Goal: Navigation & Orientation: Understand site structure

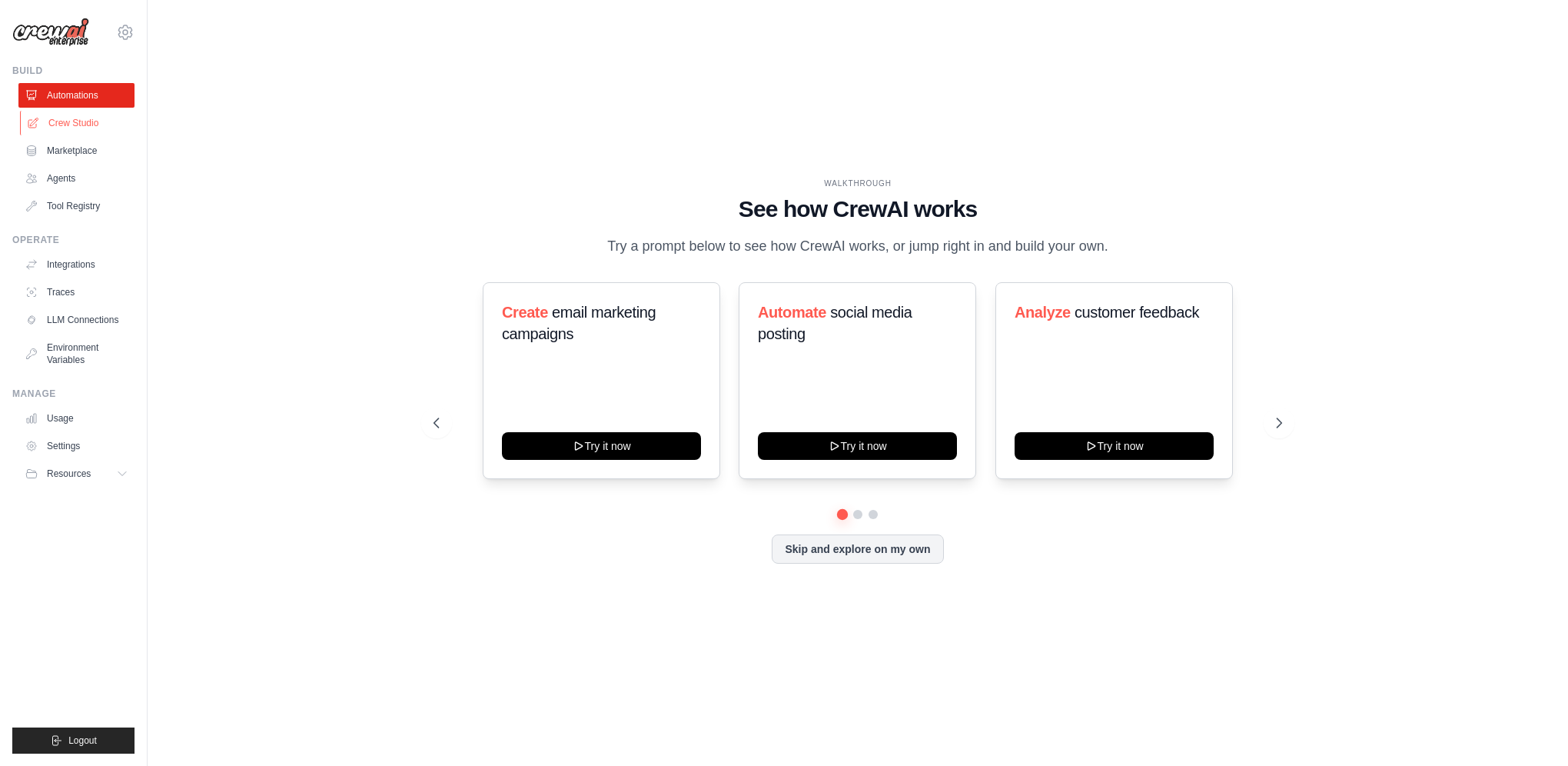
click at [78, 125] on link "Crew Studio" at bounding box center [77, 122] width 116 height 24
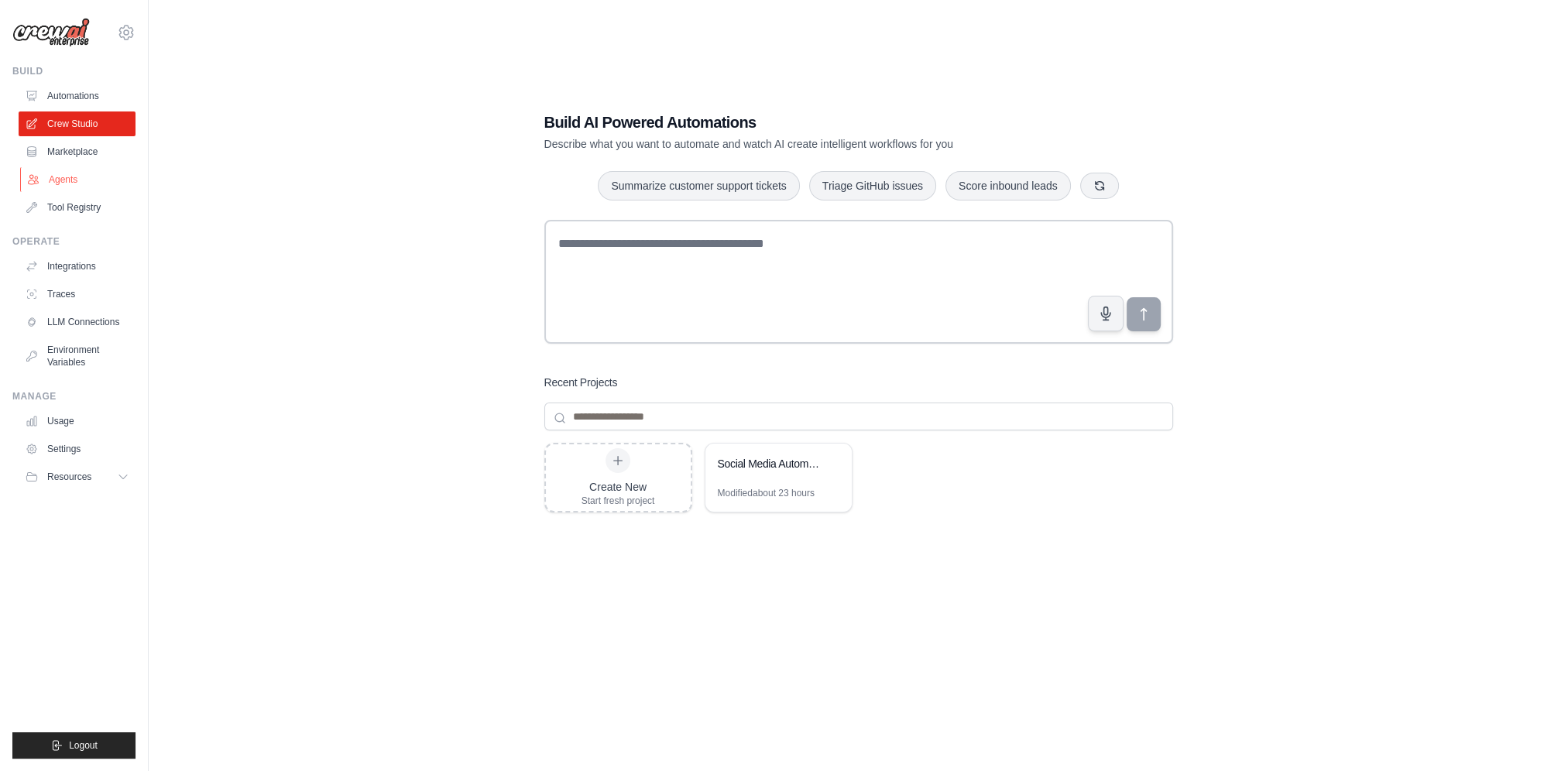
click at [72, 182] on link "Agents" at bounding box center [78, 179] width 117 height 24
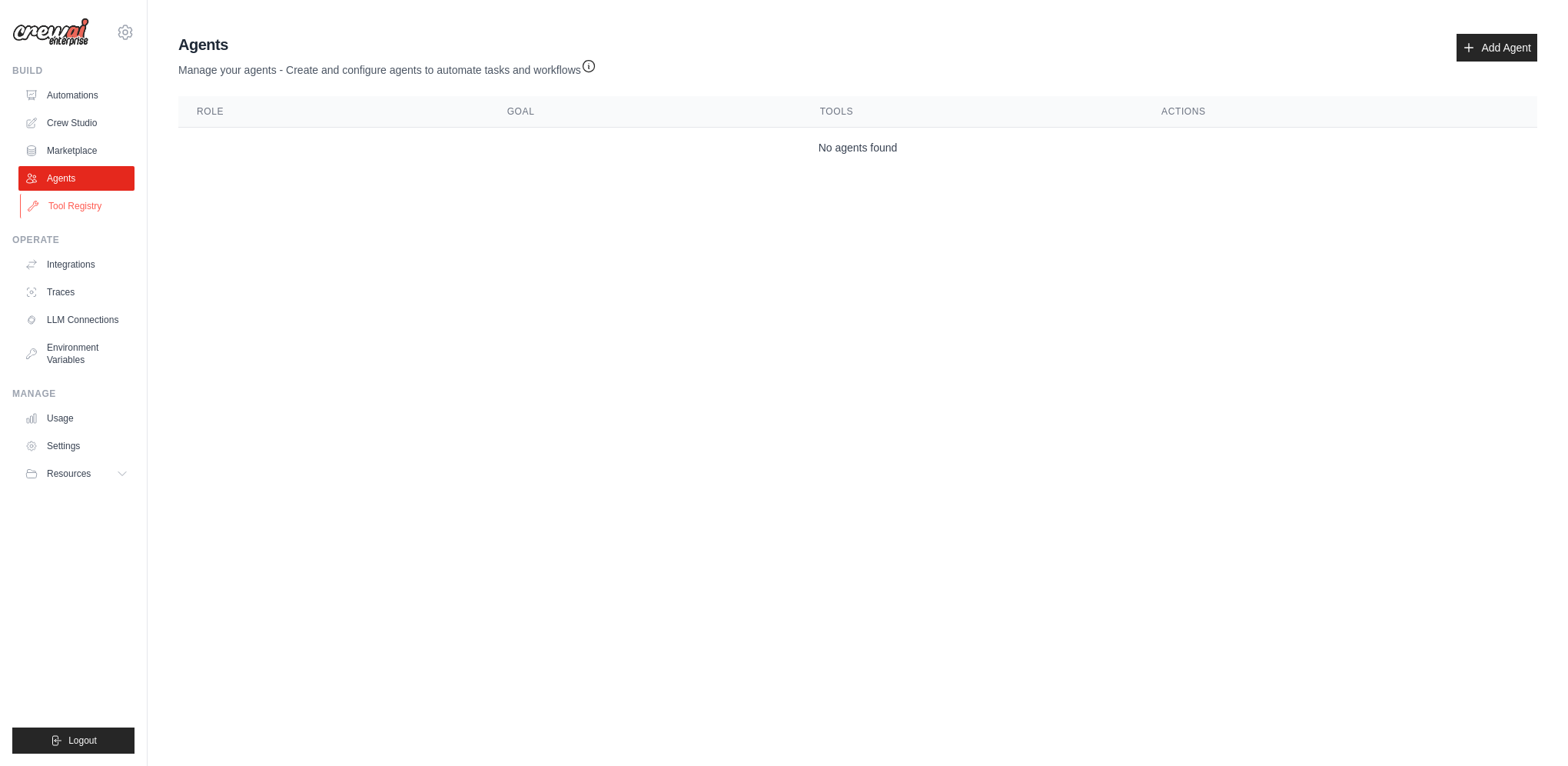
click at [82, 213] on link "Tool Registry" at bounding box center [77, 205] width 116 height 24
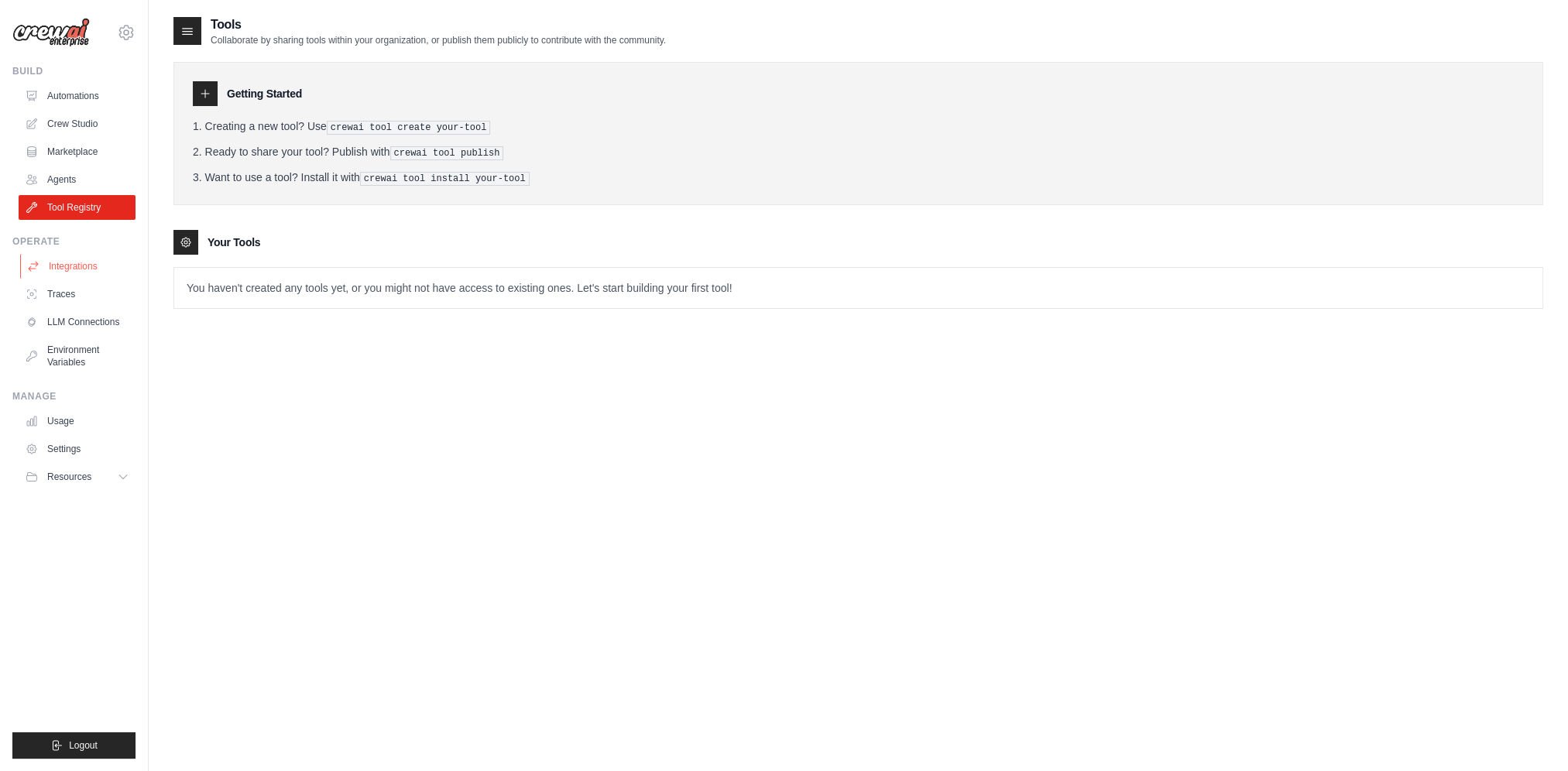
click at [84, 266] on link "Integrations" at bounding box center [78, 265] width 117 height 24
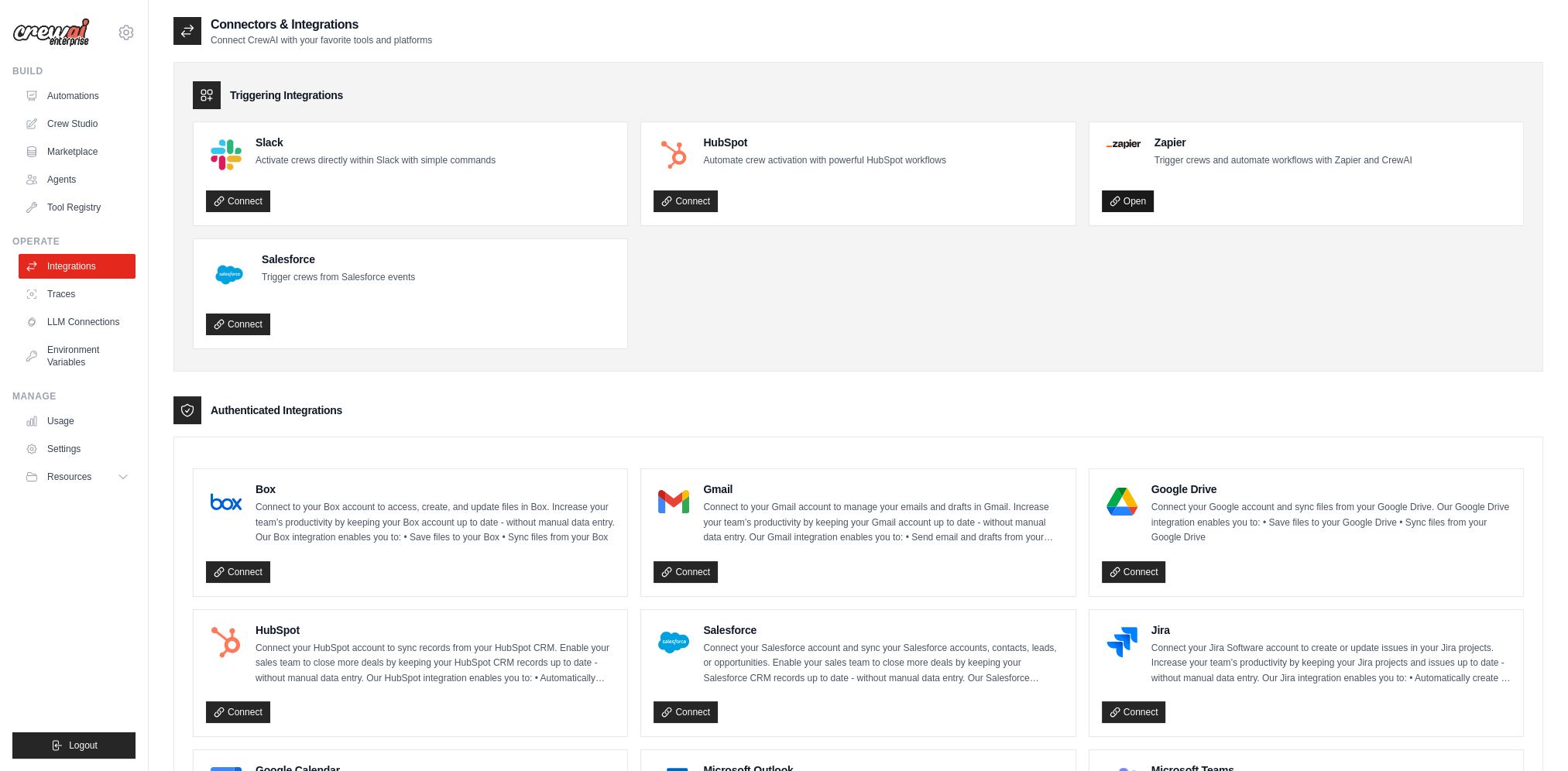
click at [1125, 199] on link "Open" at bounding box center [1128, 201] width 52 height 22
click at [78, 320] on link "LLM Connections" at bounding box center [78, 322] width 117 height 24
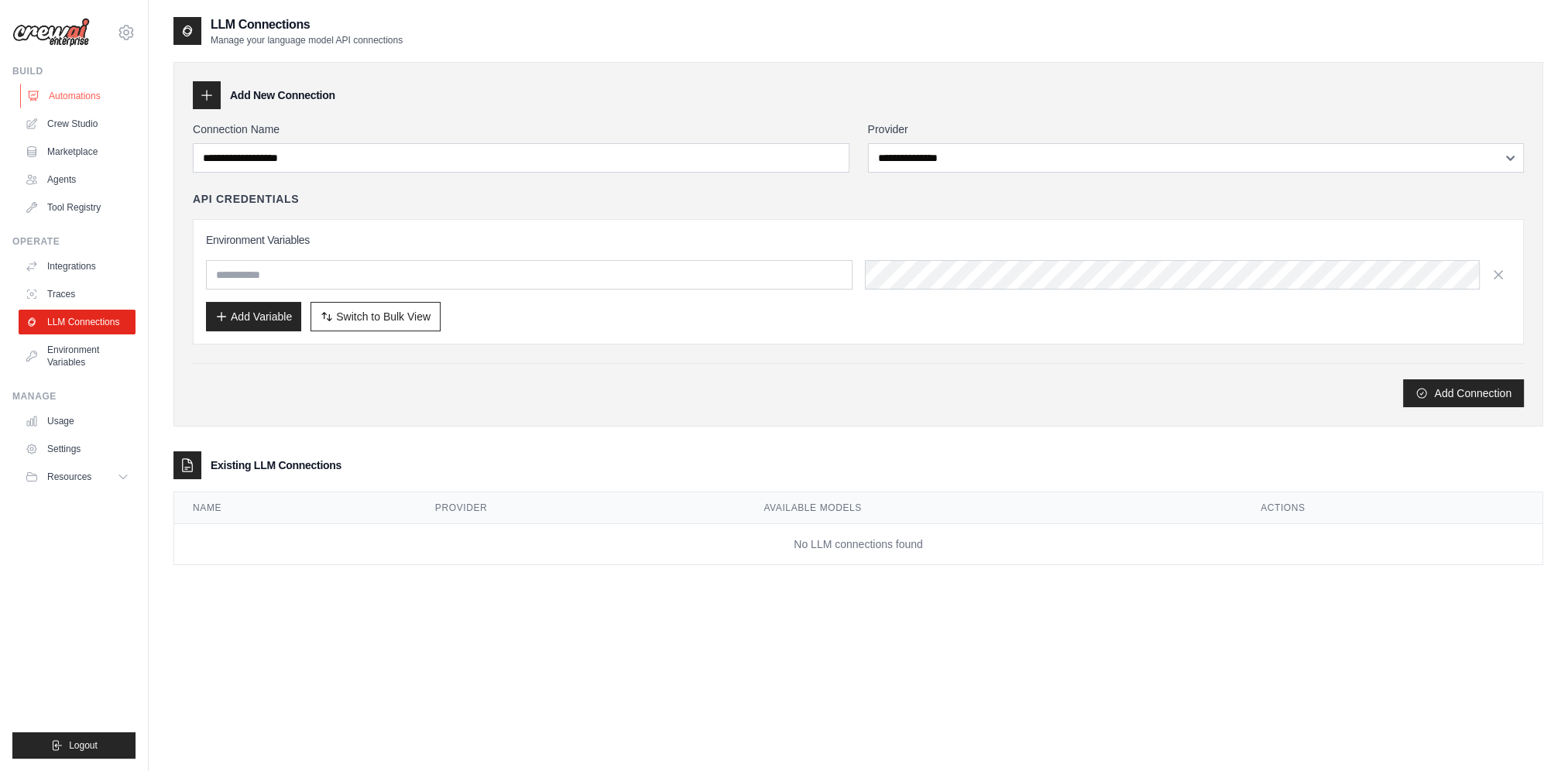
click at [74, 99] on link "Automations" at bounding box center [78, 95] width 117 height 24
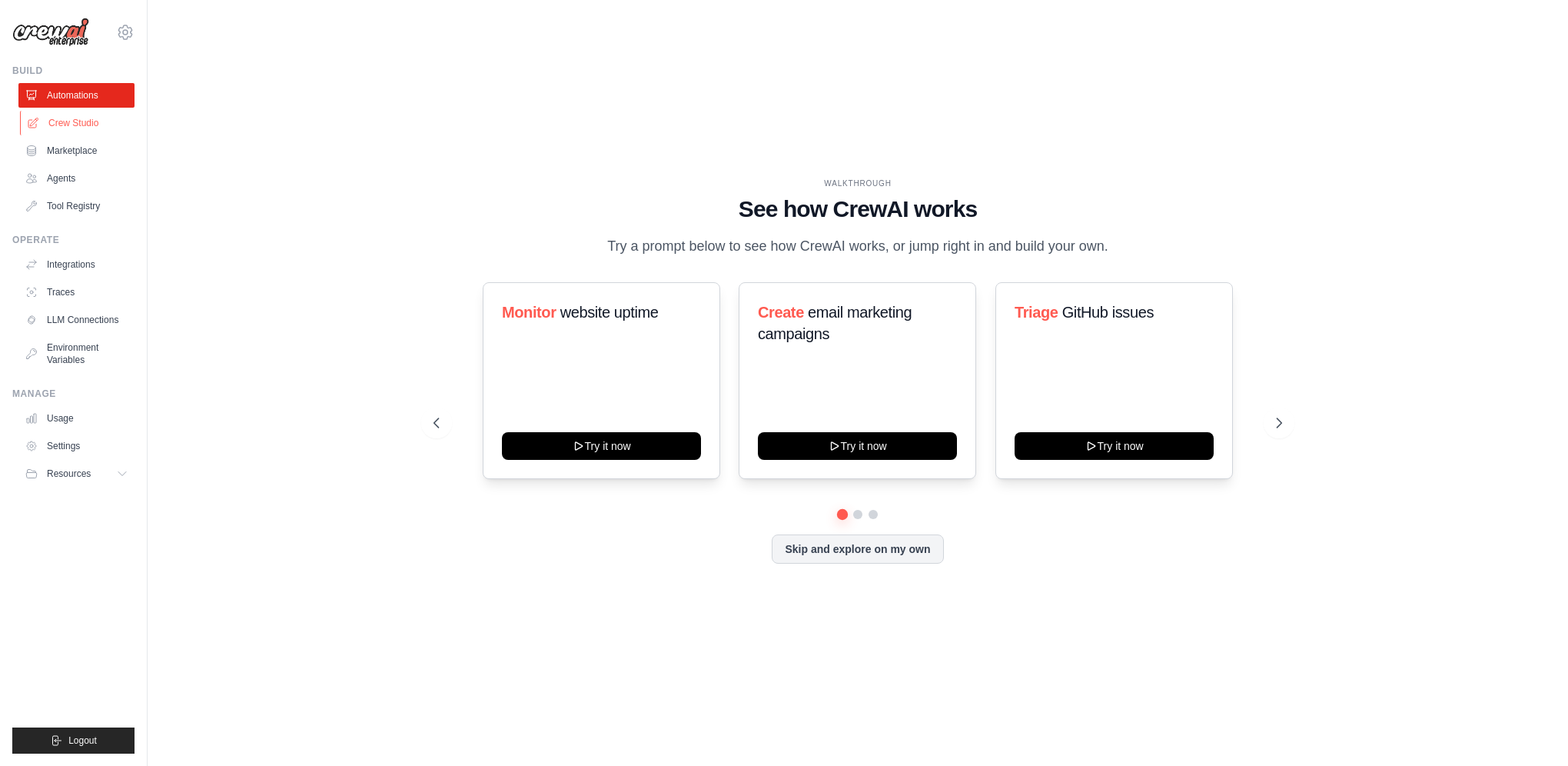
click at [71, 116] on link "Crew Studio" at bounding box center [77, 122] width 116 height 24
